Goal: Task Accomplishment & Management: Manage account settings

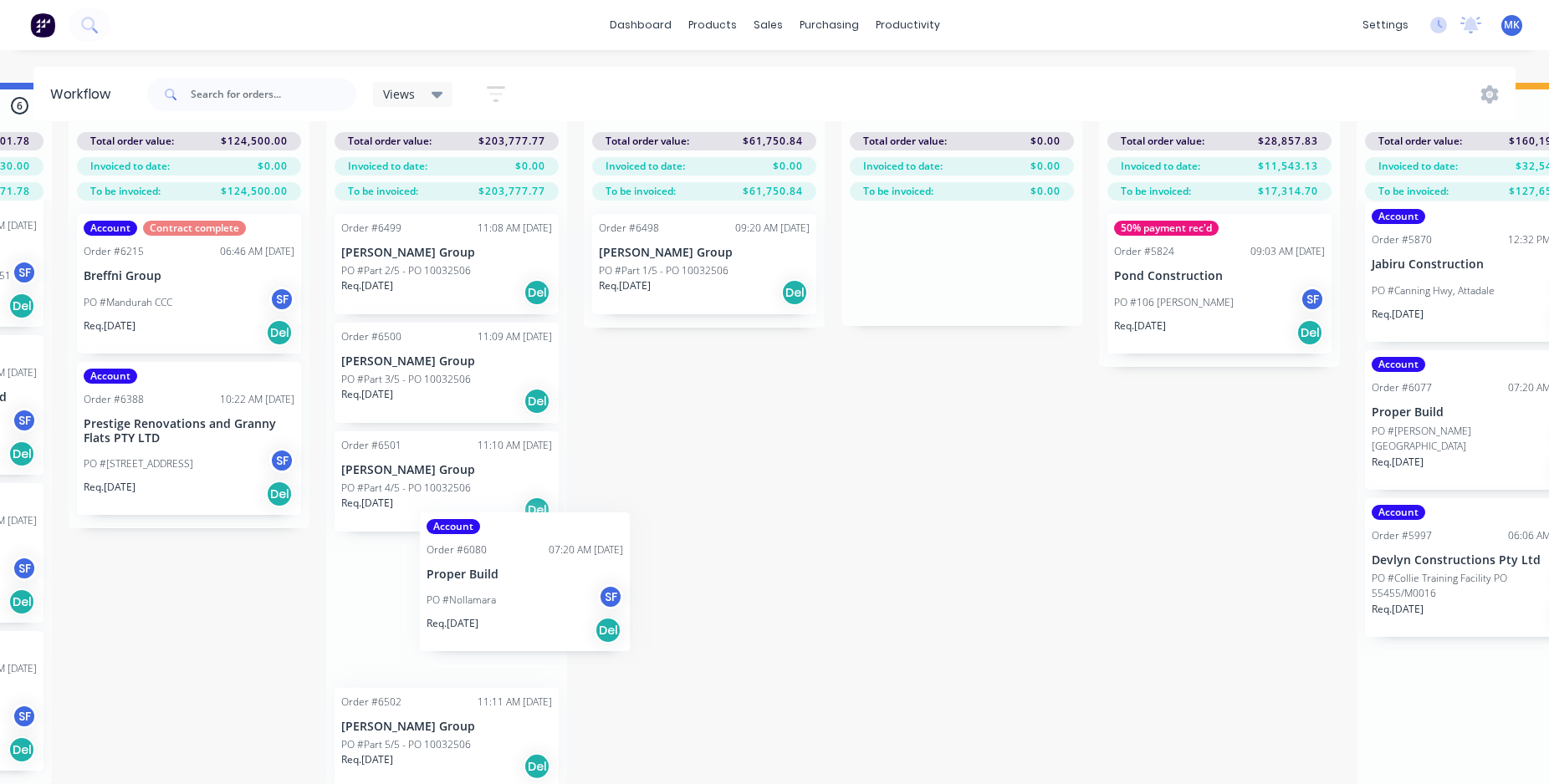
scroll to position [12, 0]
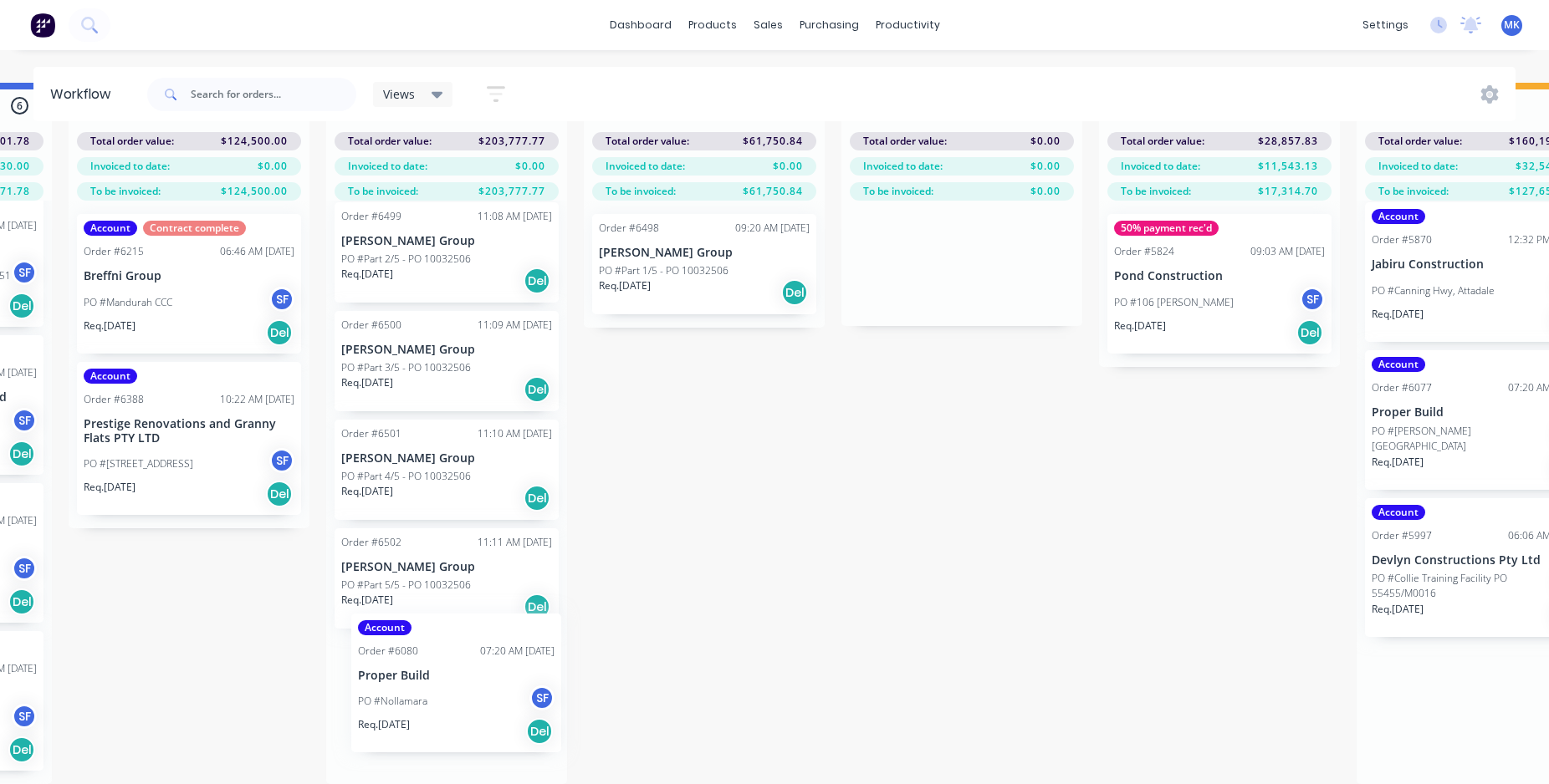
drag, startPoint x: 1082, startPoint y: 557, endPoint x: 465, endPoint y: 698, distance: 632.9
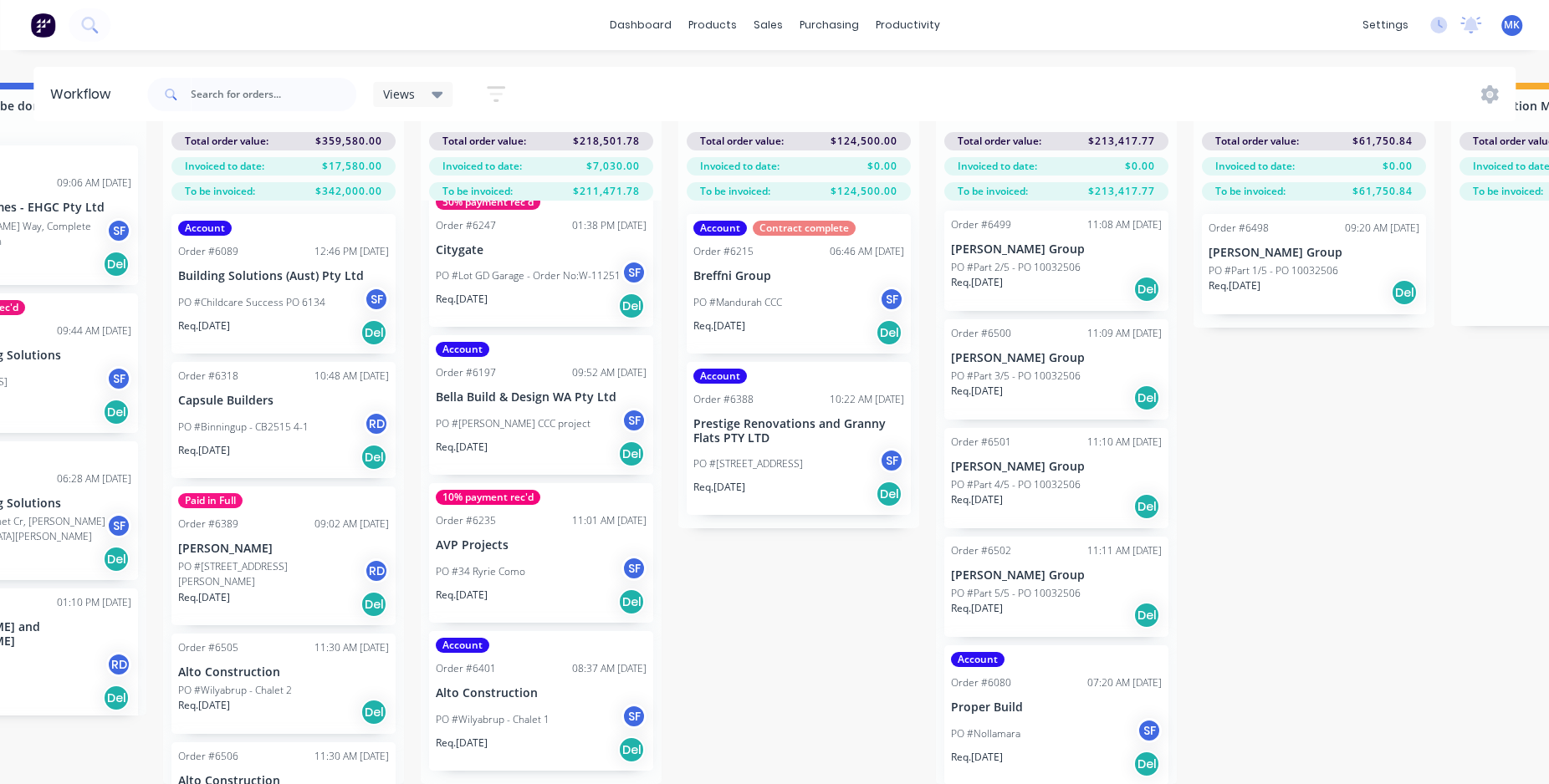
scroll to position [0, 1676]
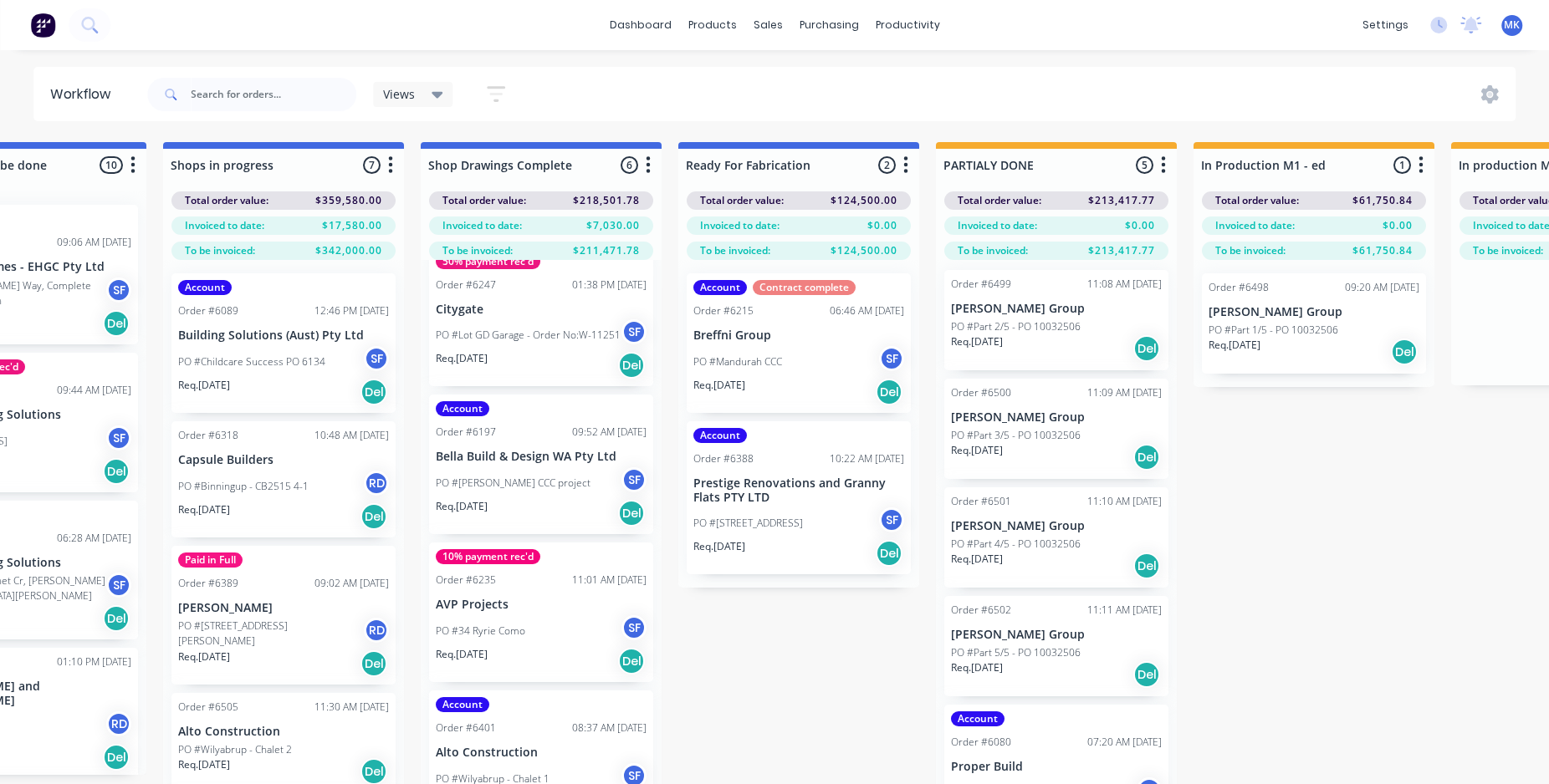
click at [390, 168] on icon "button" at bounding box center [390, 165] width 5 height 21
click at [317, 284] on button "Sort By" at bounding box center [316, 284] width 167 height 28
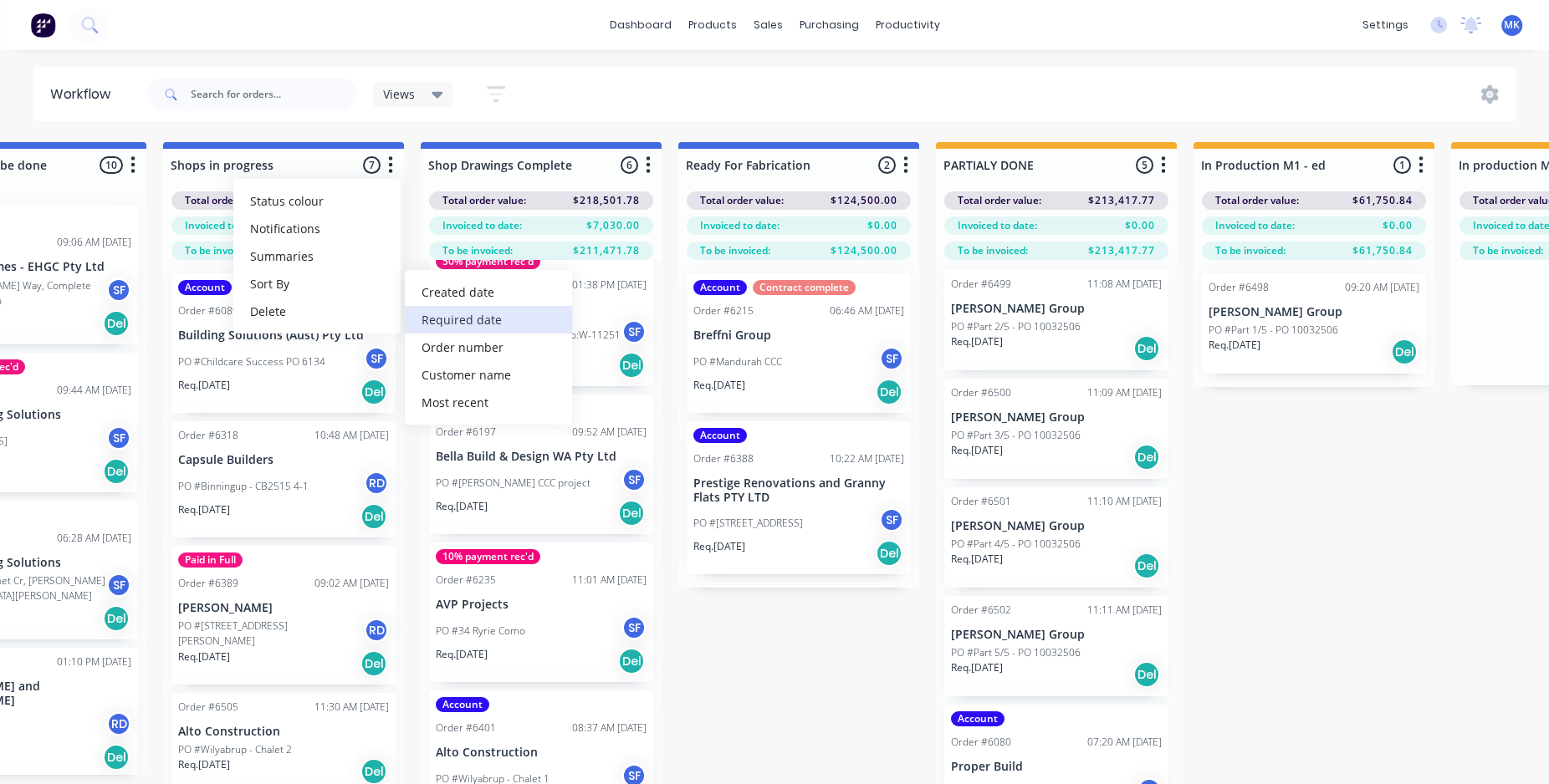
click at [467, 323] on date "Required date" at bounding box center [488, 319] width 167 height 28
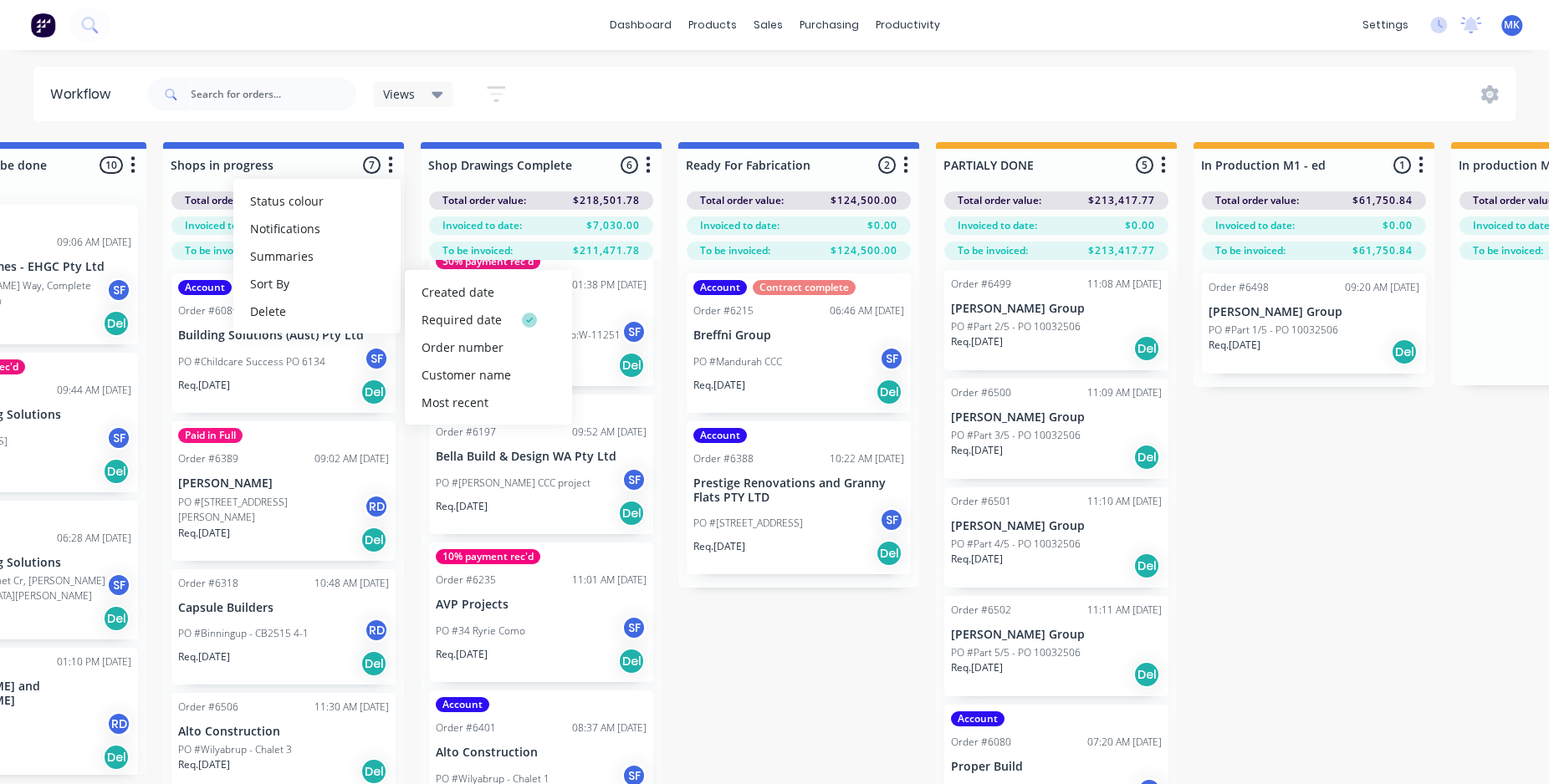
click at [650, 163] on icon "button" at bounding box center [648, 165] width 5 height 21
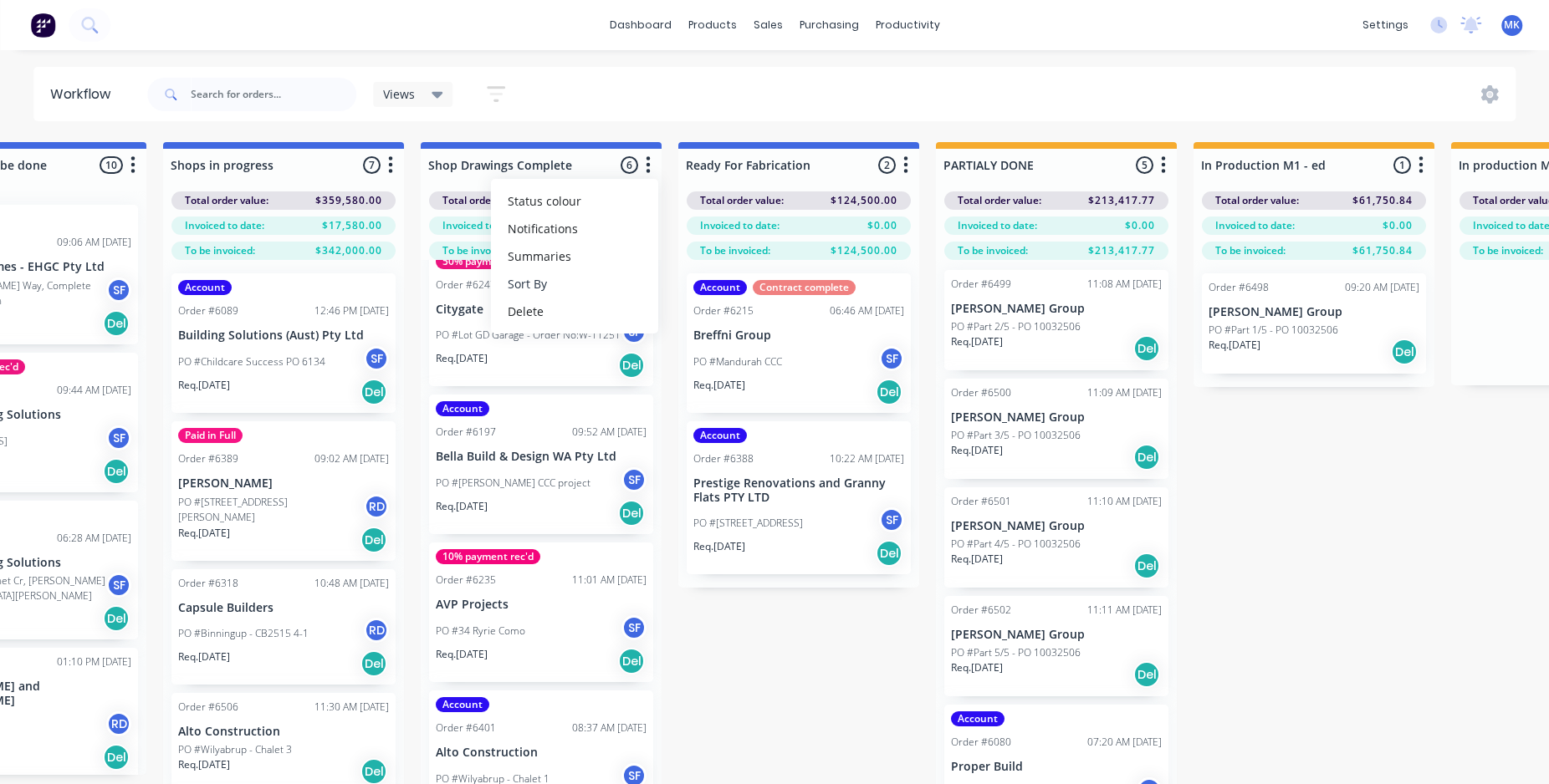
click at [568, 287] on button "Sort By" at bounding box center [574, 284] width 167 height 28
click at [696, 317] on date "Required date" at bounding box center [745, 319] width 167 height 28
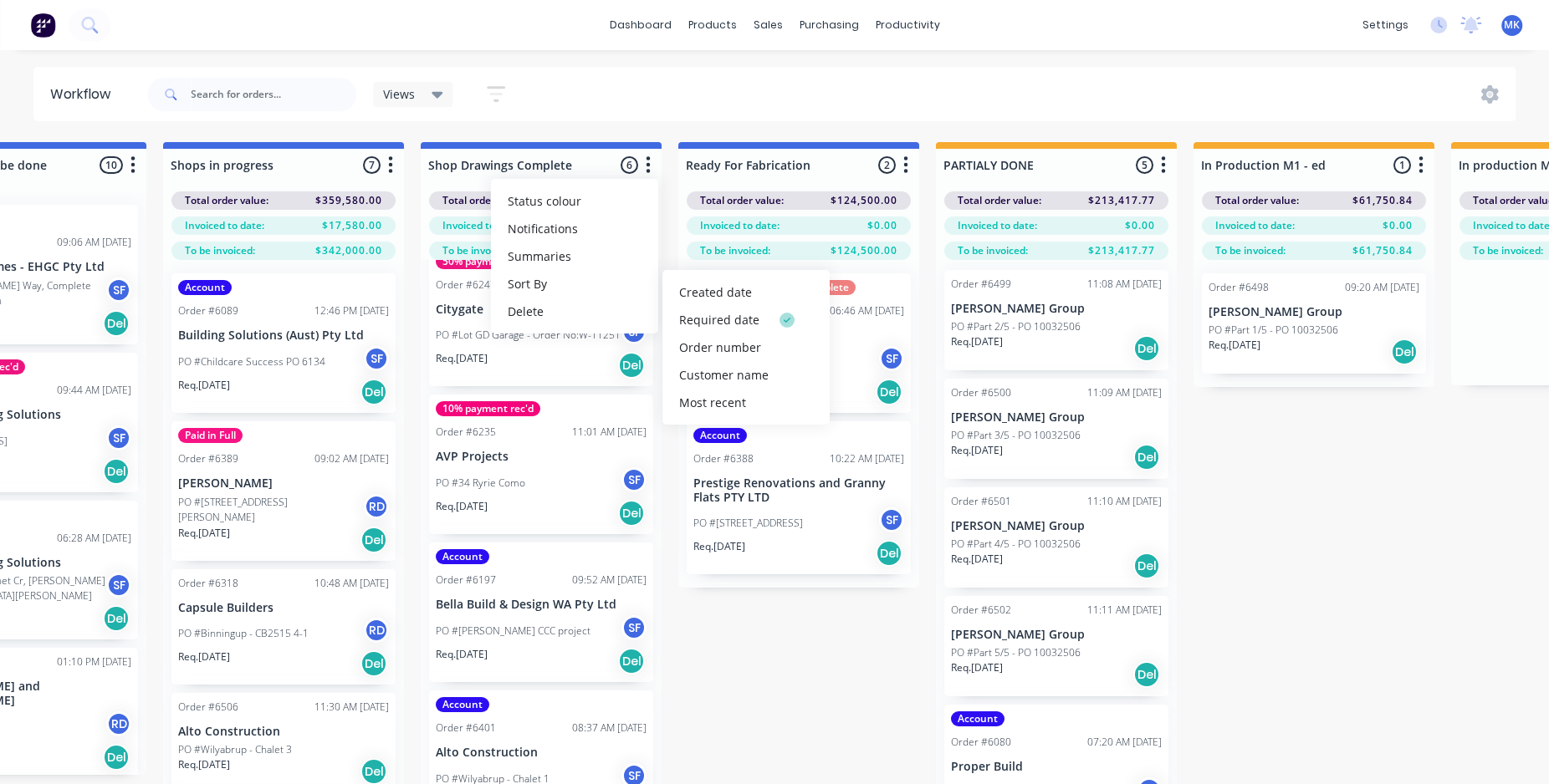
click at [614, 100] on div "Views Save new view None (Default) edit Show/Hide statuses Show line item cards…" at bounding box center [830, 94] width 1372 height 50
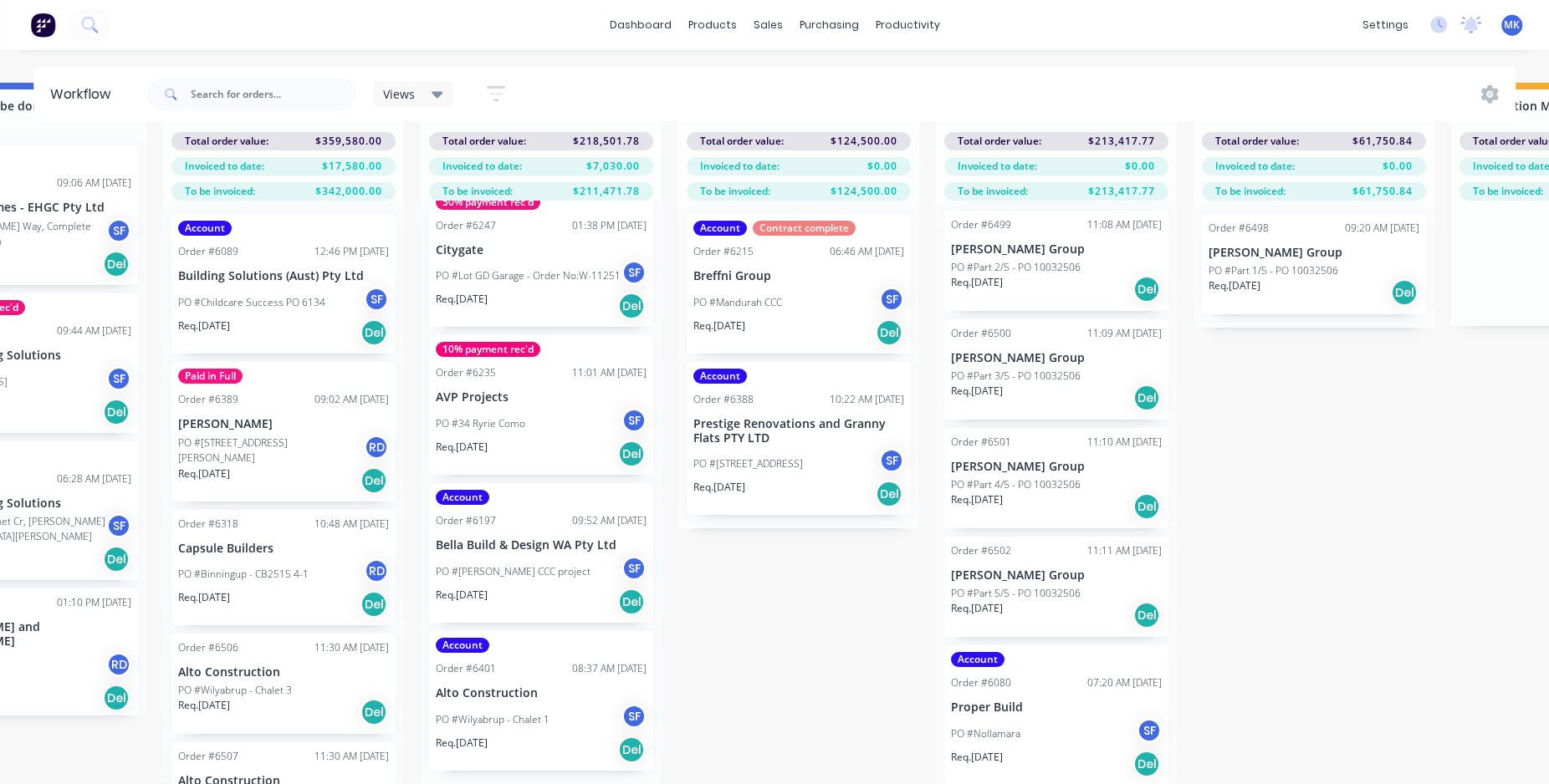
scroll to position [74, 1676]
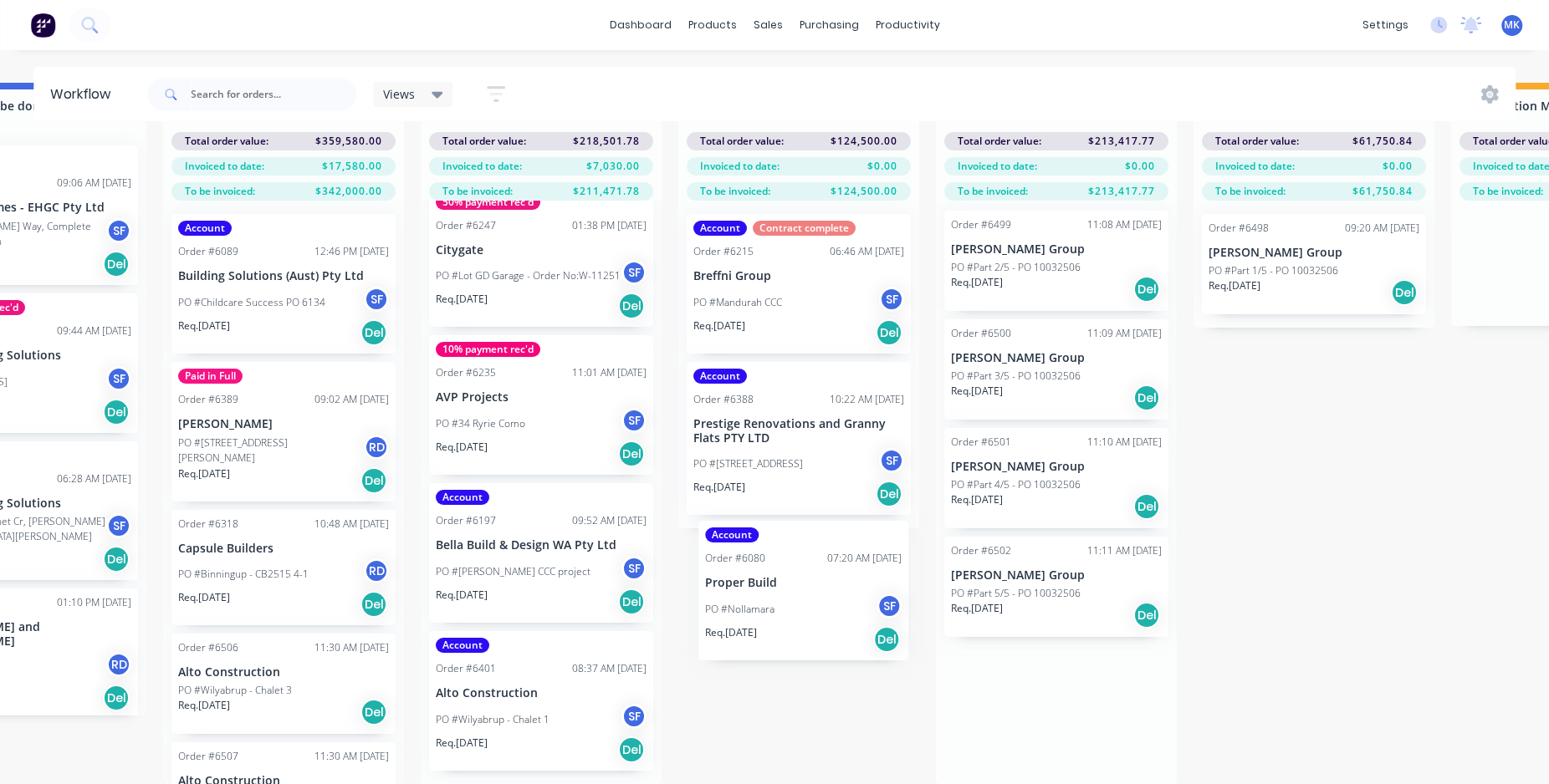
drag, startPoint x: 1050, startPoint y: 705, endPoint x: 798, endPoint y: 594, distance: 275.4
click at [798, 594] on div "Submitted 5 Status colour #273444 hex #273444 Save Cancel Summaries Total order…" at bounding box center [433, 433] width 4244 height 701
drag, startPoint x: 1061, startPoint y: 725, endPoint x: 808, endPoint y: 588, distance: 287.7
click at [808, 588] on div "Submitted 5 Status colour #273444 hex #273444 Save Cancel Summaries Total order…" at bounding box center [433, 433] width 4244 height 701
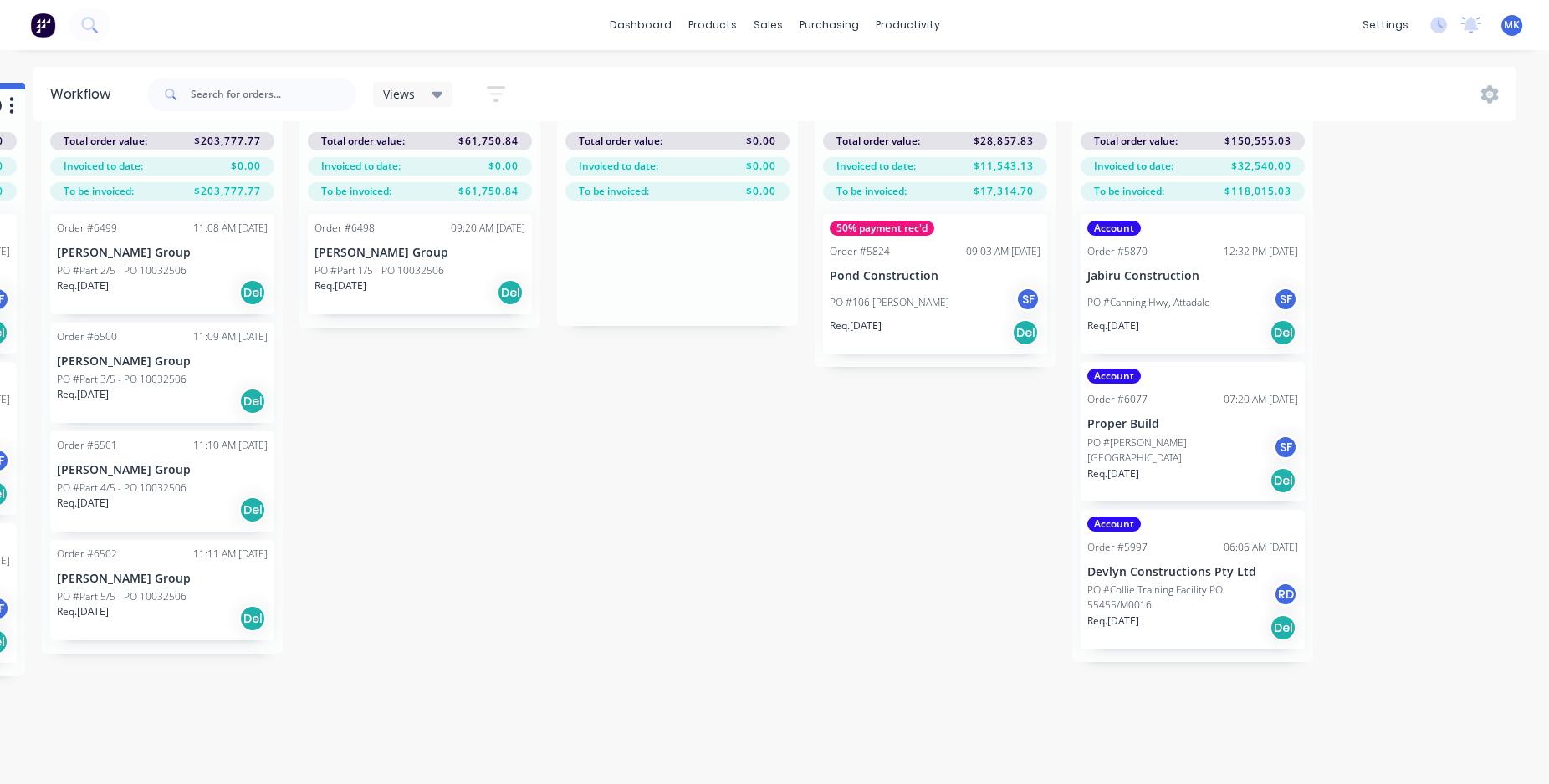
scroll to position [74, 2574]
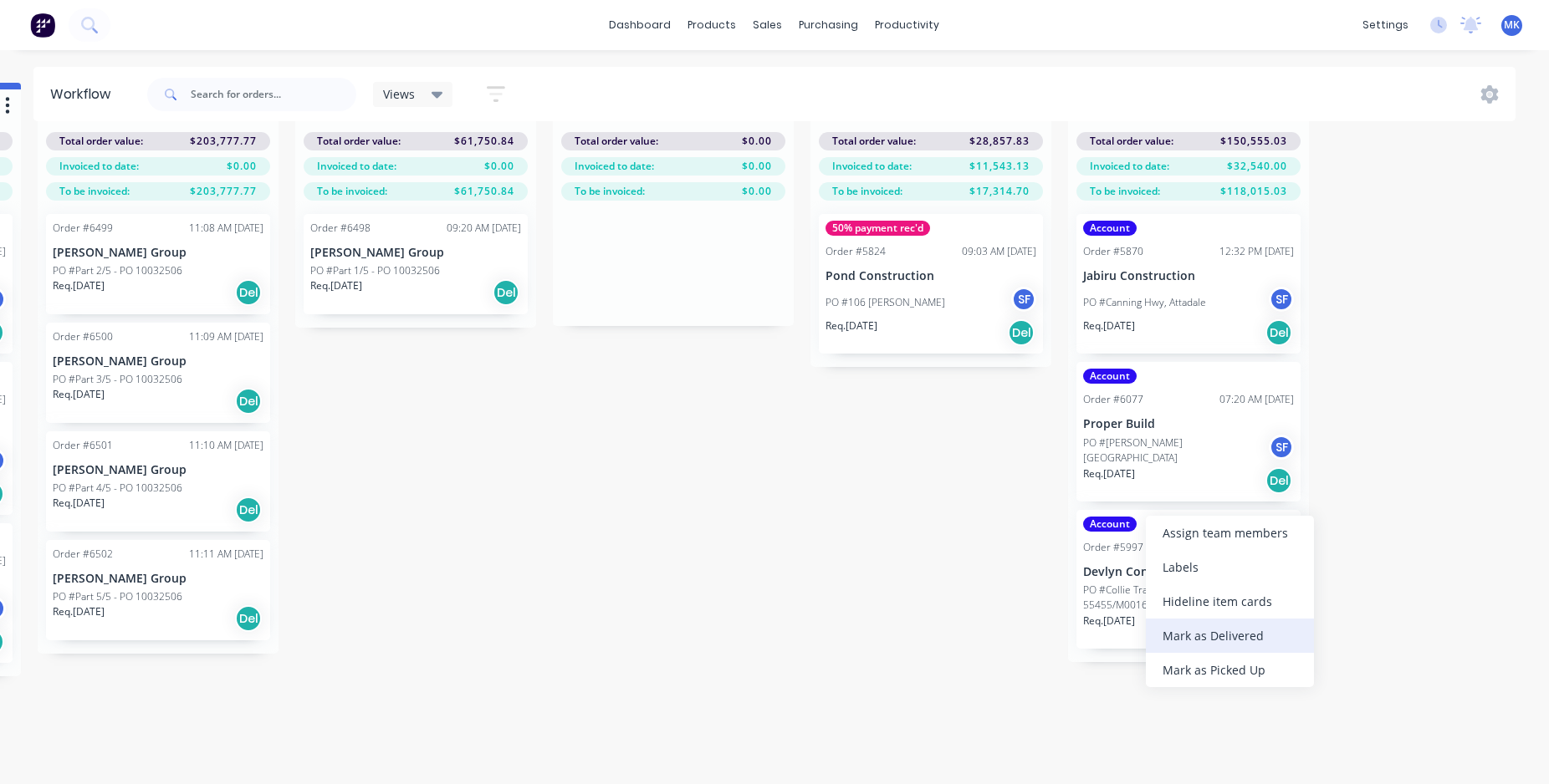
click at [1212, 637] on div "Mark as Delivered" at bounding box center [1230, 636] width 168 height 34
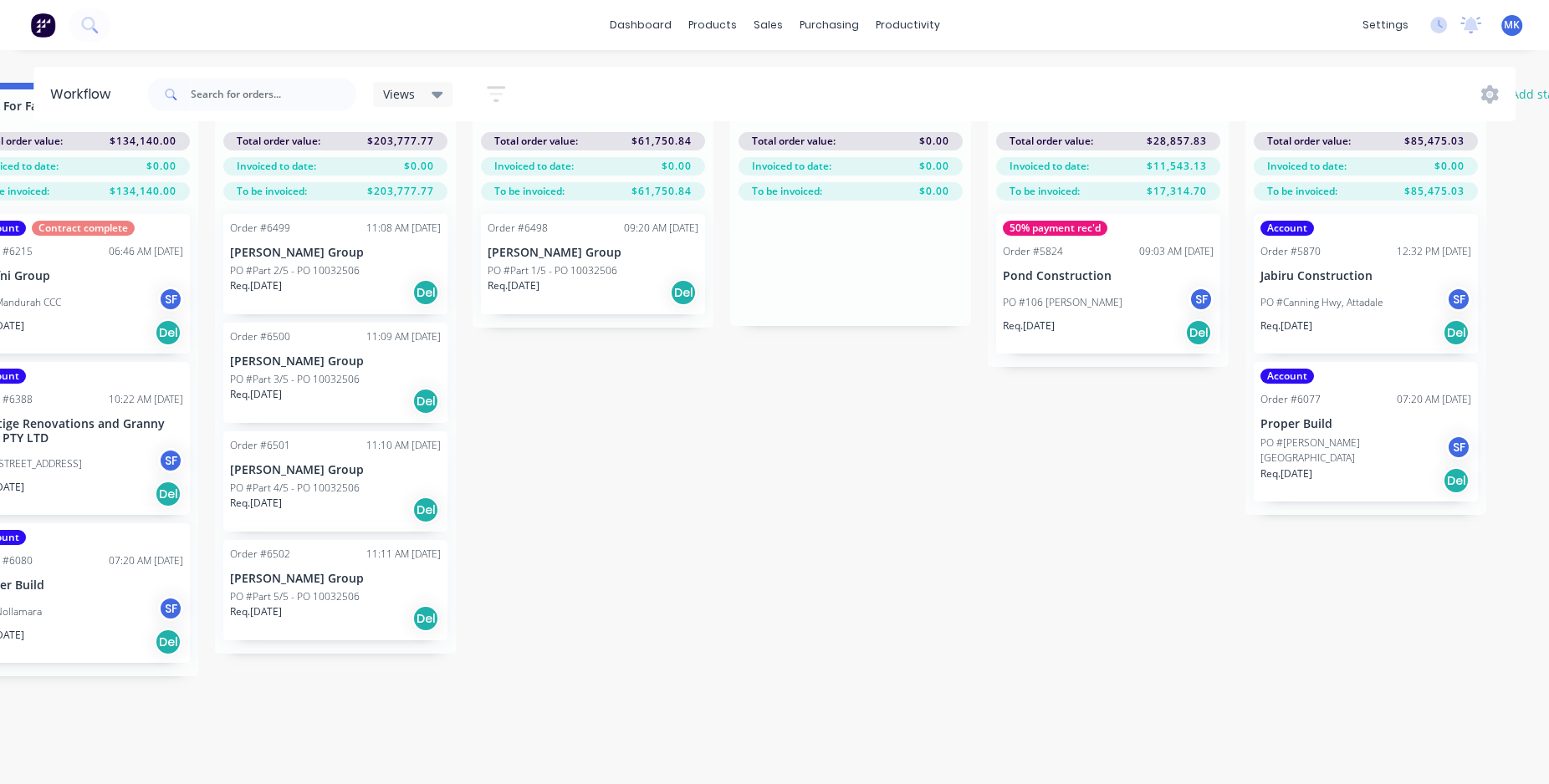
scroll to position [74, 2383]
